Goal: Task Accomplishment & Management: Use online tool/utility

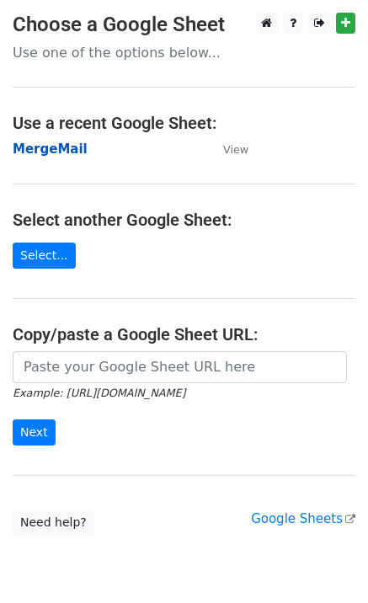
click at [56, 149] on strong "MergeMail" at bounding box center [50, 148] width 75 height 15
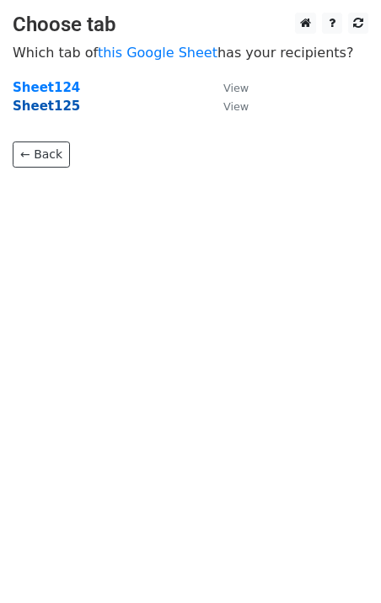
click at [58, 114] on strong "Sheet125" at bounding box center [46, 106] width 67 height 15
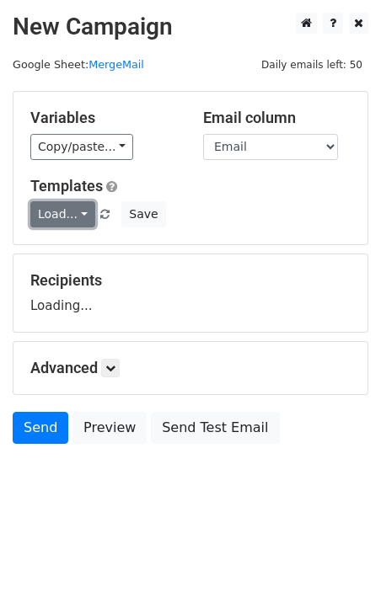
click at [75, 216] on link "Load..." at bounding box center [62, 214] width 65 height 26
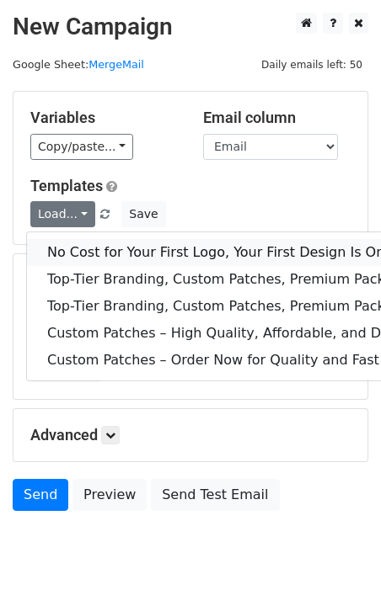
click at [93, 248] on link "No Cost for Your First Logo, Your First Design Is On Us!" at bounding box center [272, 252] width 491 height 27
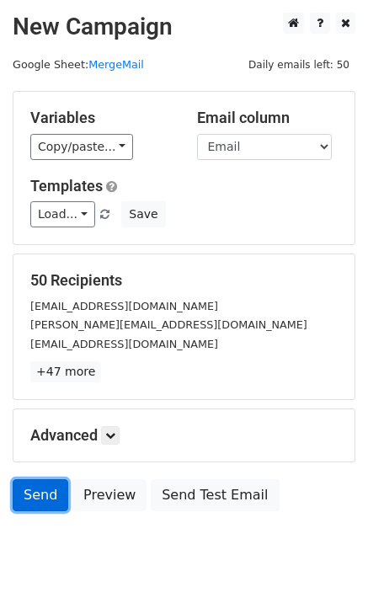
click at [39, 506] on link "Send" at bounding box center [41, 495] width 56 height 32
